Goal: Task Accomplishment & Management: Manage account settings

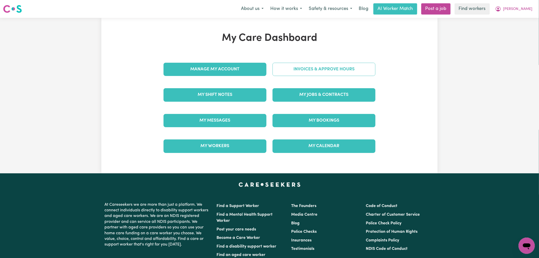
click at [315, 73] on link "Invoices & Approve Hours" at bounding box center [324, 69] width 103 height 13
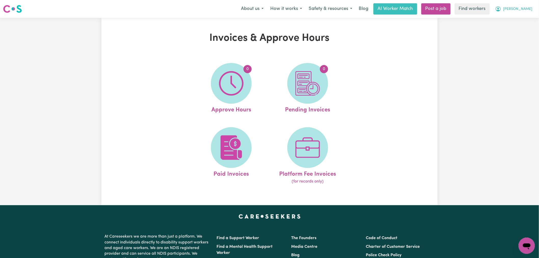
click at [530, 8] on span "[PERSON_NAME]" at bounding box center [518, 9] width 29 height 6
click at [528, 18] on link "My Dashboard" at bounding box center [516, 20] width 40 height 10
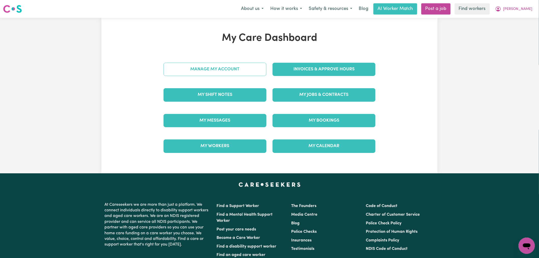
click at [212, 67] on link "Manage My Account" at bounding box center [215, 69] width 103 height 13
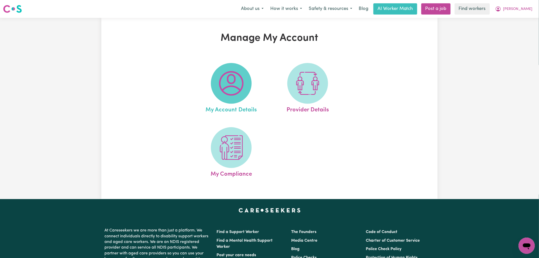
click at [222, 73] on img at bounding box center [231, 83] width 24 height 24
select select "[DEMOGRAPHIC_DATA]"
select select "email"
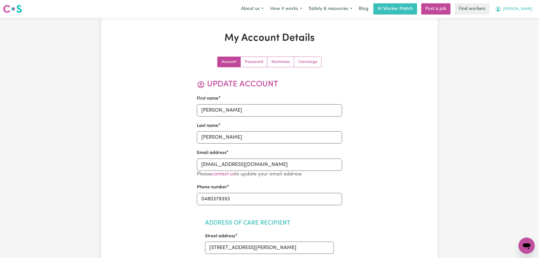
click at [523, 13] on button "[PERSON_NAME]" at bounding box center [514, 9] width 44 height 11
click at [521, 28] on link "Logout" at bounding box center [516, 29] width 40 height 10
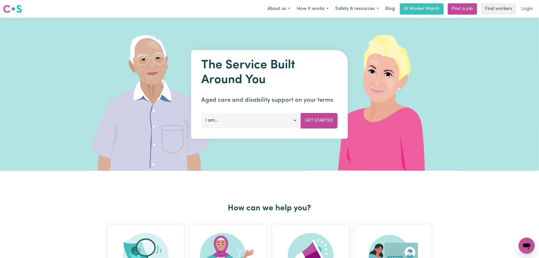
click at [528, 7] on link "Login" at bounding box center [528, 8] width 18 height 11
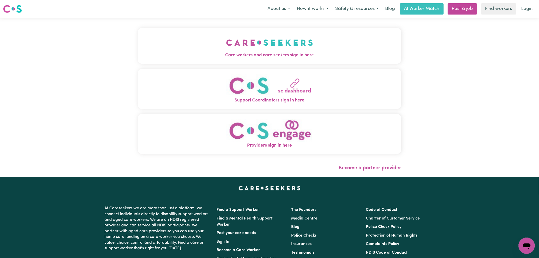
drag, startPoint x: 103, startPoint y: 34, endPoint x: 106, endPoint y: 36, distance: 3.3
click at [138, 34] on button "Care workers and care seekers sign in here" at bounding box center [270, 46] width 264 height 36
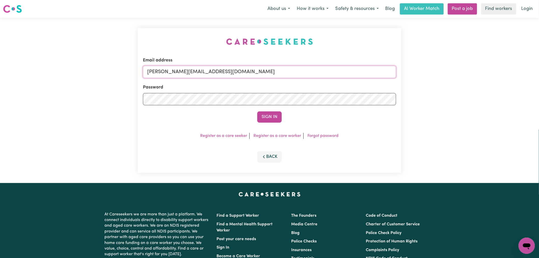
click at [212, 73] on input "[PERSON_NAME][EMAIL_ADDRESS][DOMAIN_NAME]" at bounding box center [269, 72] width 253 height 12
drag, startPoint x: 268, startPoint y: 73, endPoint x: 174, endPoint y: 73, distance: 94.3
click at [174, 73] on input "[EMAIL_ADDRESS][DOMAIN_NAME]" at bounding box center [269, 72] width 253 height 12
type input "[EMAIL_ADDRESS][DOMAIN_NAME]"
click at [257, 111] on button "Sign In" at bounding box center [269, 116] width 24 height 11
